Goal: Information Seeking & Learning: Learn about a topic

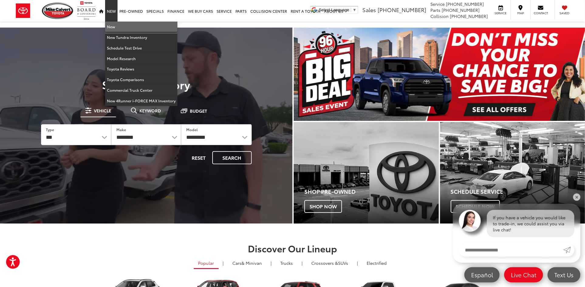
click at [110, 26] on link "New" at bounding box center [141, 27] width 72 height 11
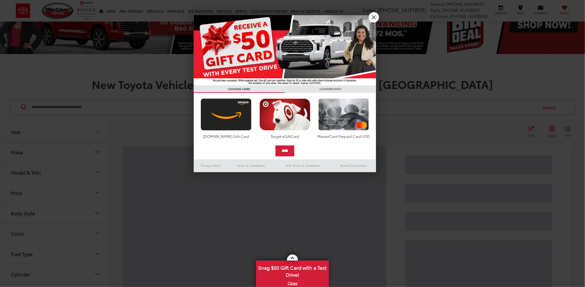
scroll to position [27, 0]
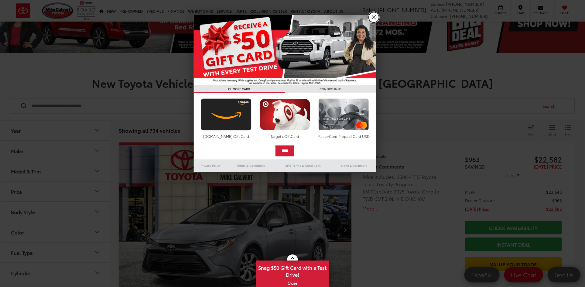
click at [372, 17] on link "X" at bounding box center [374, 17] width 10 height 10
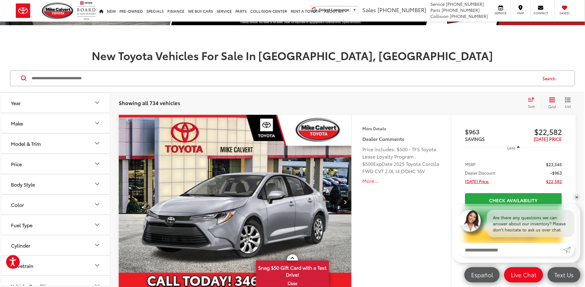
scroll to position [0, 0]
click at [74, 117] on button "Make" at bounding box center [55, 123] width 109 height 20
click at [28, 142] on img at bounding box center [28, 144] width 17 height 14
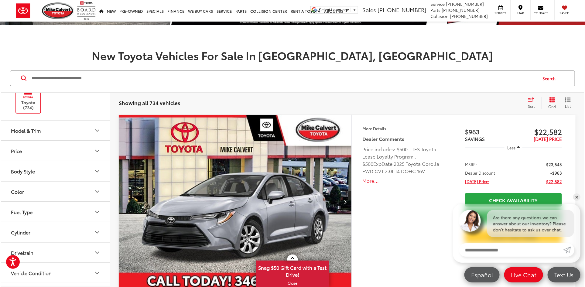
scroll to position [55, 0]
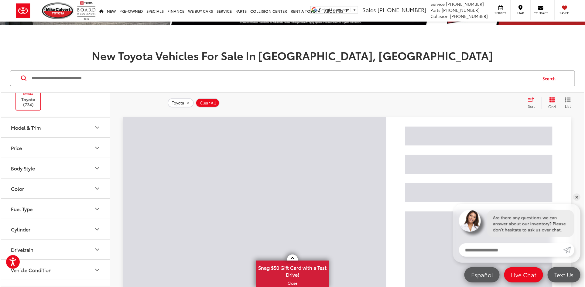
click at [40, 129] on div "Model & Trim" at bounding box center [26, 128] width 30 height 6
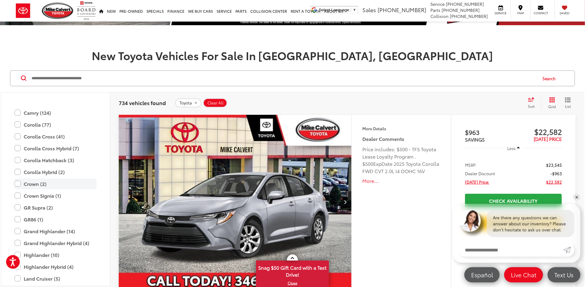
scroll to position [162, 0]
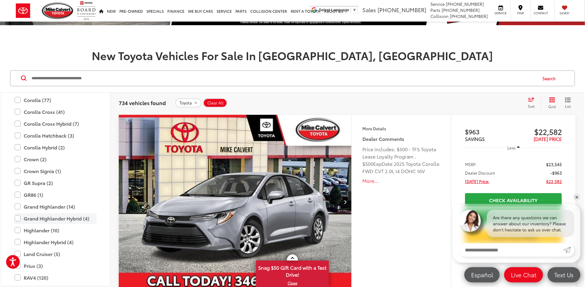
click at [56, 219] on label "Grand Highlander Hybrid (4)" at bounding box center [56, 218] width 82 height 11
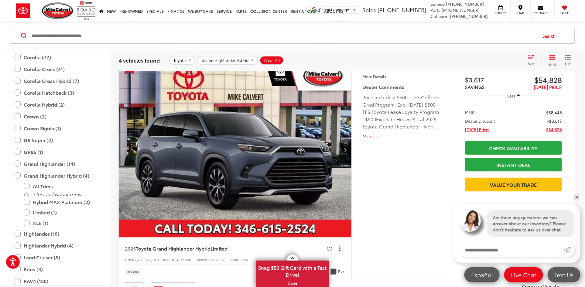
scroll to position [470, 0]
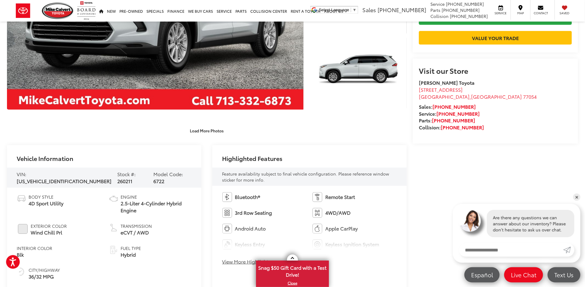
scroll to position [249, 0]
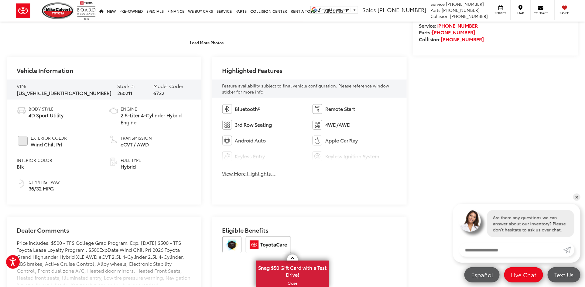
click at [228, 176] on button "View More Highlights..." at bounding box center [249, 173] width 53 height 7
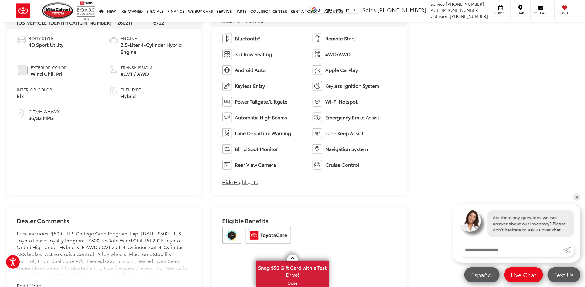
scroll to position [414, 0]
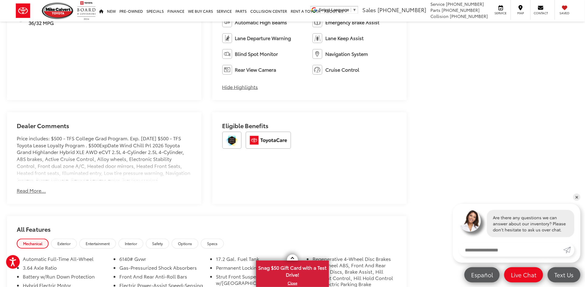
click at [31, 193] on button "Read More..." at bounding box center [31, 191] width 29 height 7
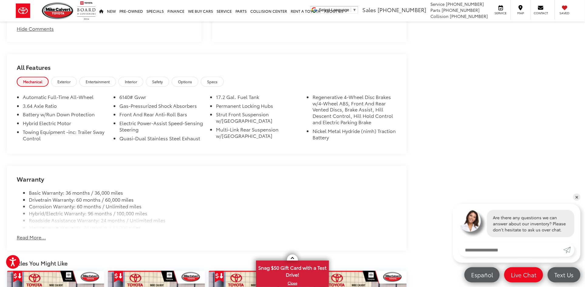
scroll to position [608, 0]
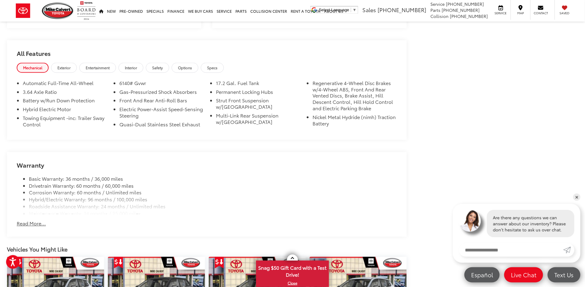
click at [40, 224] on button "Read More..." at bounding box center [31, 223] width 29 height 7
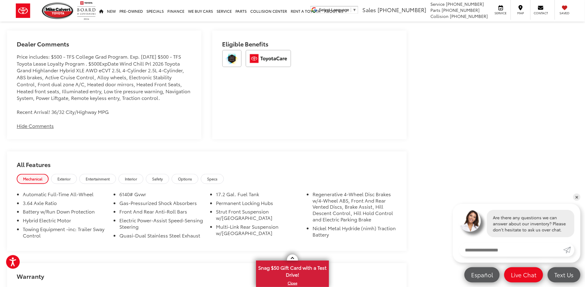
scroll to position [497, 0]
click at [126, 176] on span "Interior" at bounding box center [131, 177] width 12 height 5
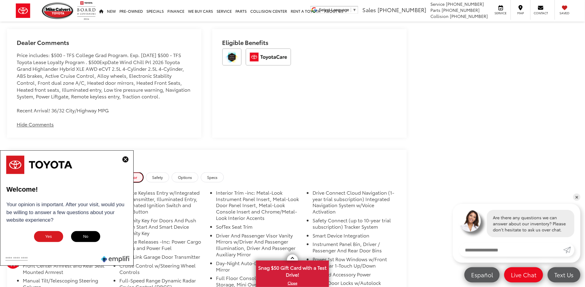
scroll to position [442, 0]
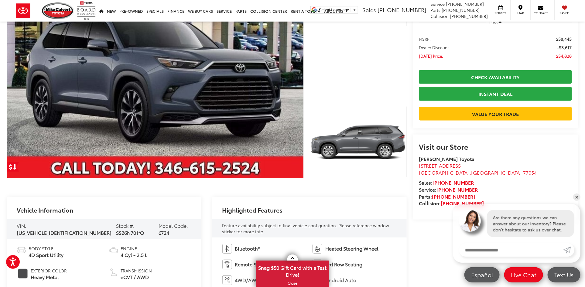
scroll to position [221, 0]
